Goal: Transaction & Acquisition: Purchase product/service

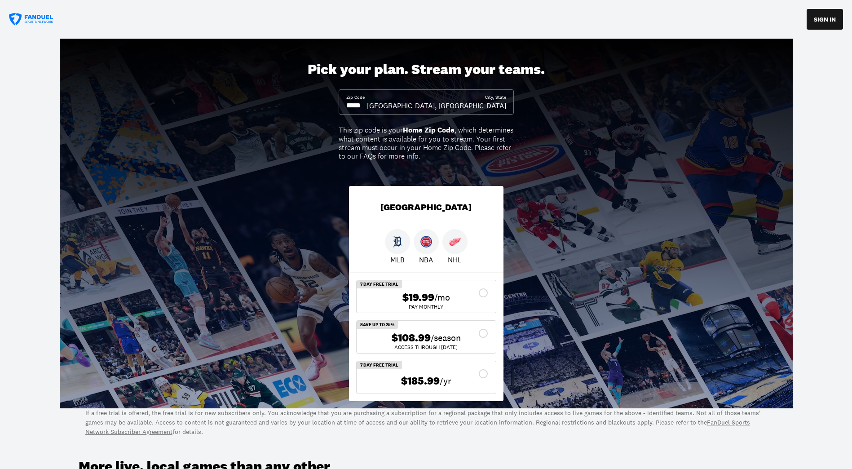
click at [367, 106] on input at bounding box center [356, 106] width 21 height 10
type input "*****"
click at [486, 331] on div "$108.99 /season" at bounding box center [426, 337] width 125 height 13
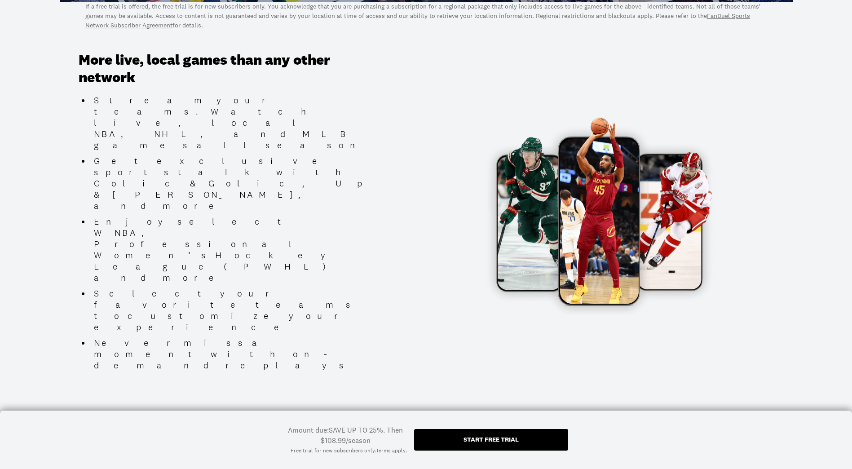
scroll to position [409, 0]
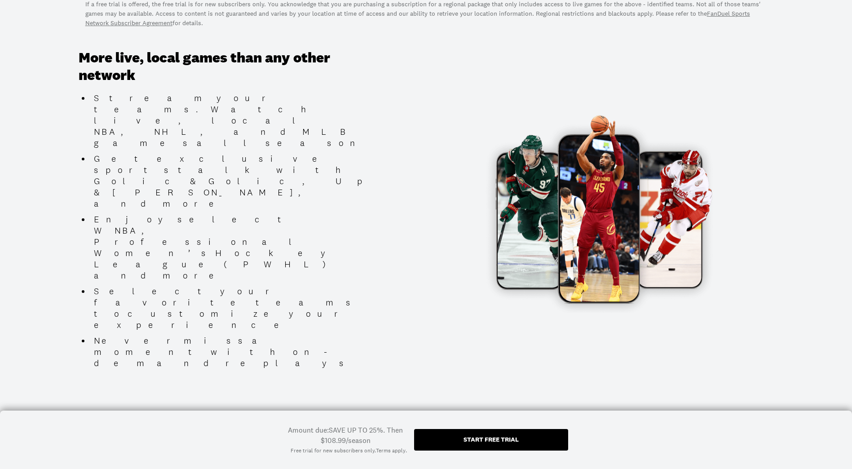
click at [525, 443] on div "Start free trial" at bounding box center [491, 440] width 154 height 22
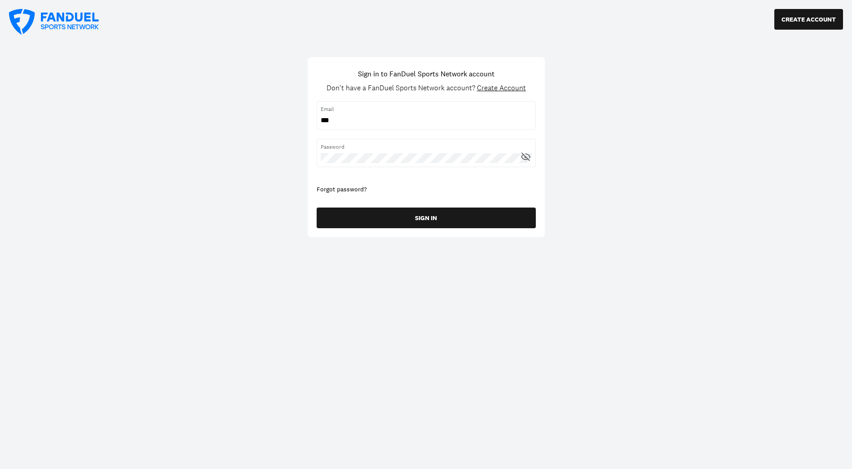
type input "**********"
click at [527, 156] on icon at bounding box center [525, 156] width 11 height 11
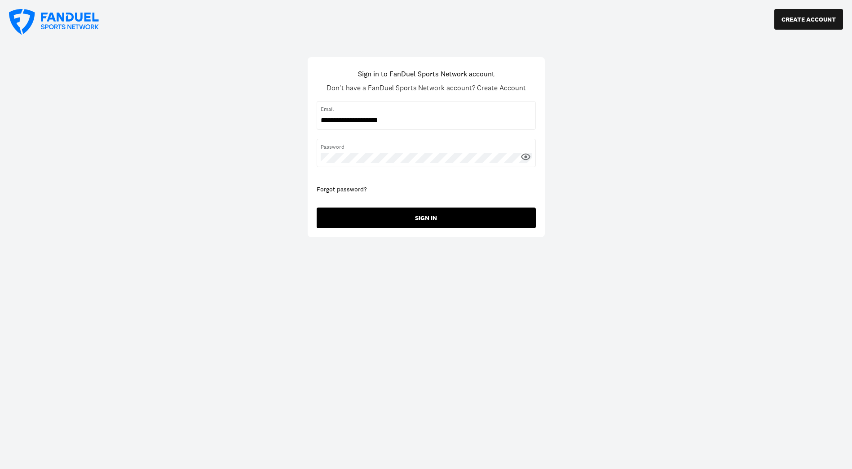
click at [424, 221] on button "SIGN IN" at bounding box center [426, 218] width 219 height 21
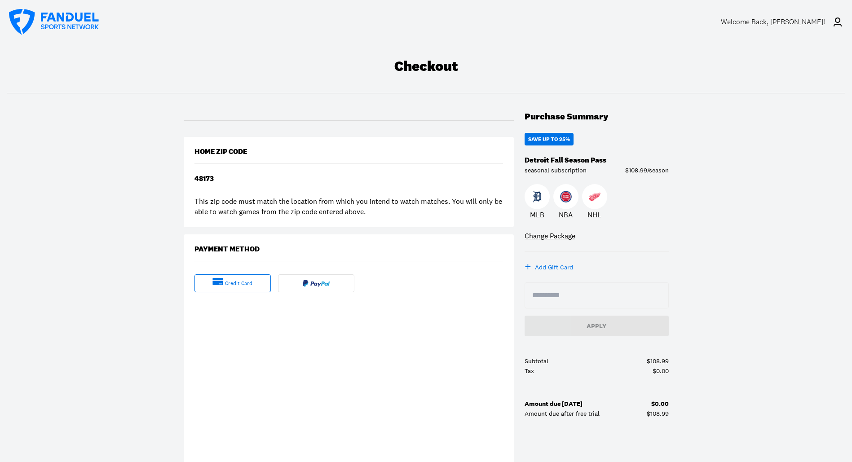
click at [315, 283] on img at bounding box center [316, 283] width 27 height 7
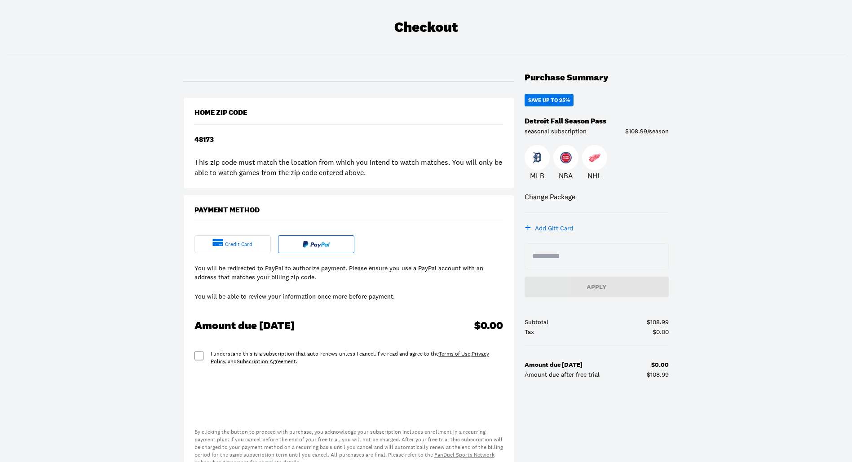
scroll to position [135, 0]
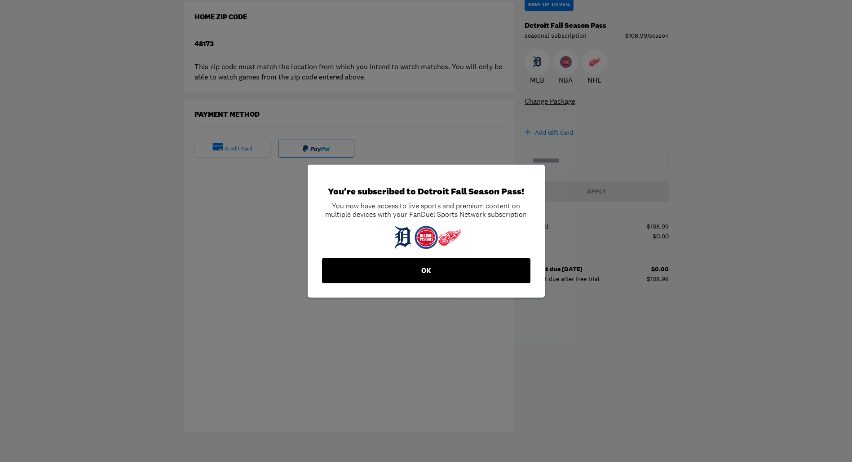
click at [434, 280] on button "OK" at bounding box center [426, 270] width 208 height 25
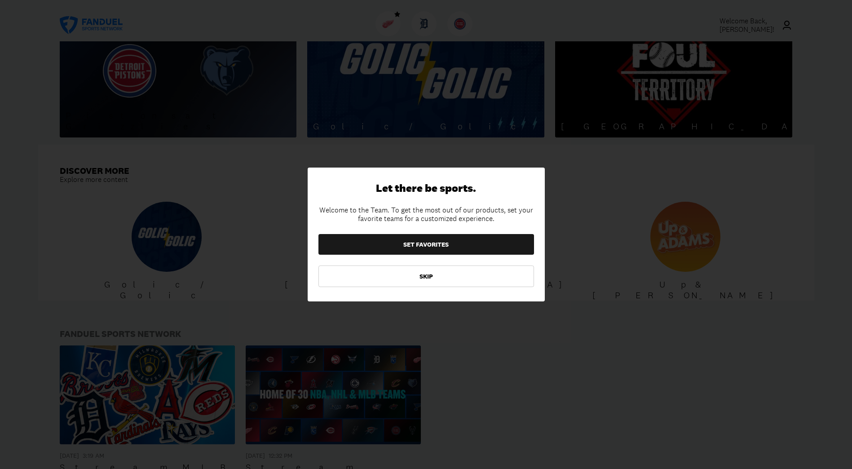
scroll to position [749, 0]
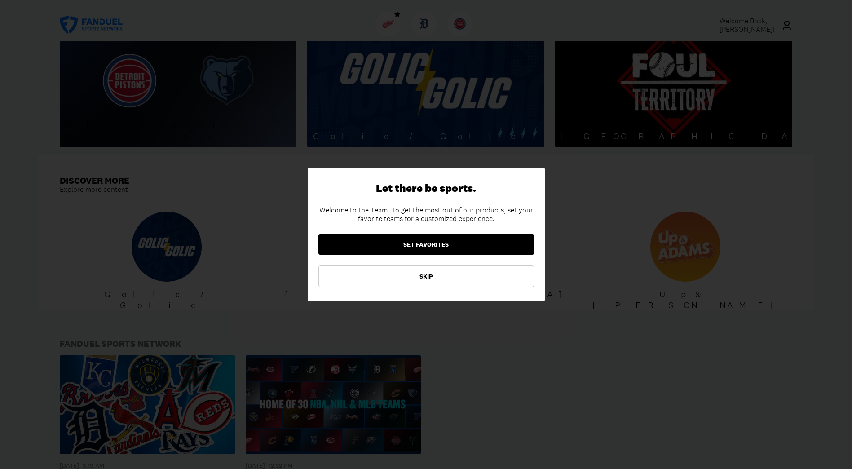
click at [401, 243] on button "SET FAVORITES" at bounding box center [426, 244] width 216 height 21
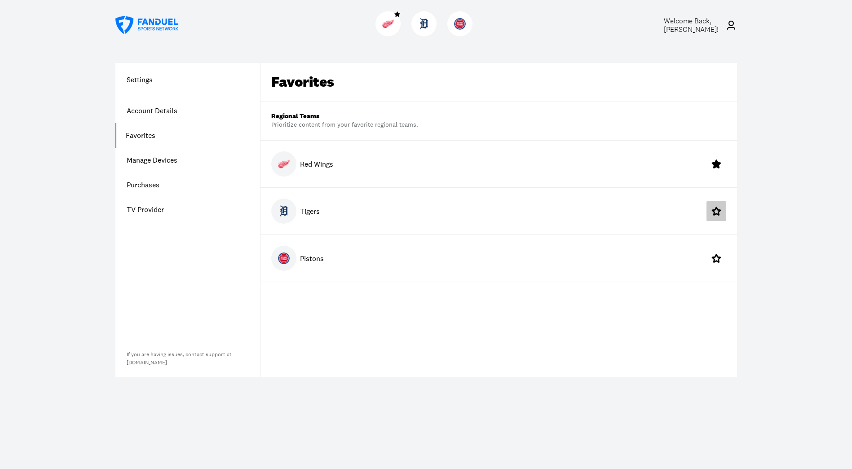
click at [715, 210] on icon at bounding box center [716, 211] width 9 height 9
click at [524, 44] on div "Settings Account Details Favorites Manage Devices Purchases TV Provider If you …" at bounding box center [426, 220] width 665 height 358
click at [323, 40] on div at bounding box center [425, 25] width 435 height 32
click at [149, 159] on link "Manage Devices" at bounding box center [187, 160] width 145 height 25
